Goal: Find specific page/section: Find specific page/section

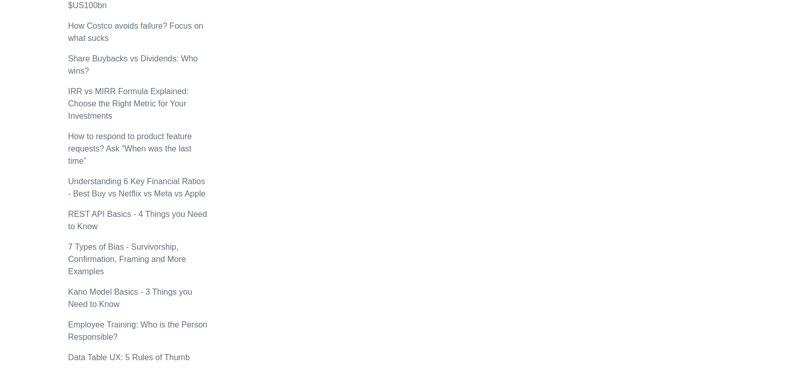
scroll to position [984, 0]
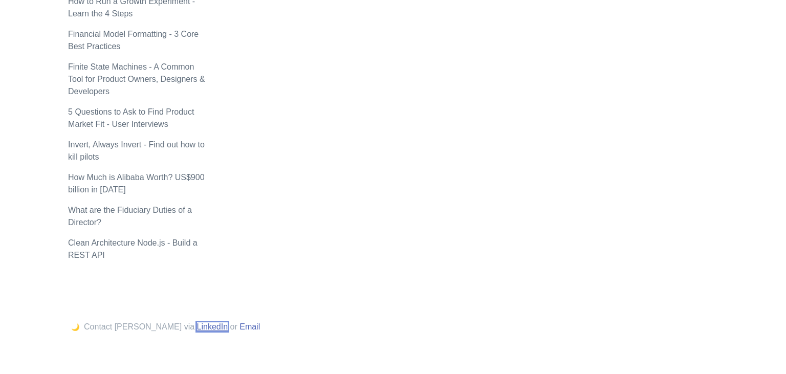
click at [197, 322] on link "LinkedIn" at bounding box center [212, 326] width 31 height 9
